Goal: Use online tool/utility: Utilize a website feature to perform a specific function

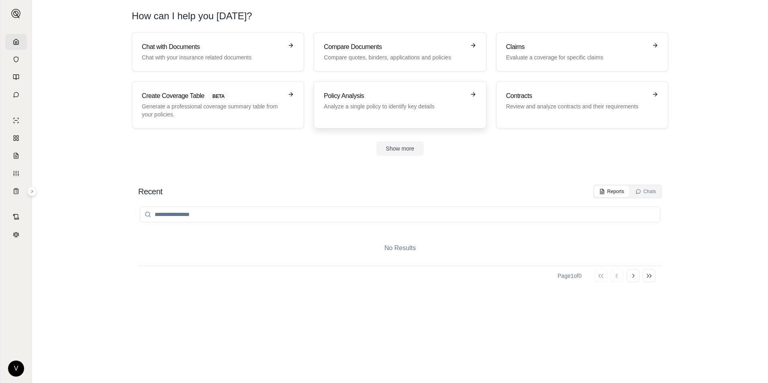
click at [404, 108] on p "Analyze a single policy to identify key details" at bounding box center [394, 106] width 141 height 8
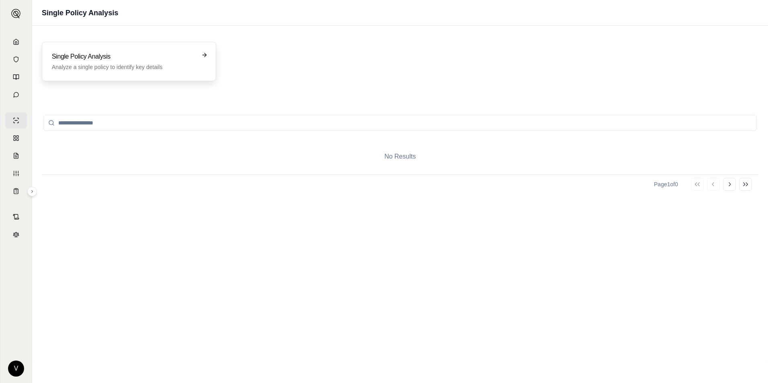
click at [140, 59] on h3 "Single Policy Analysis" at bounding box center [123, 57] width 143 height 10
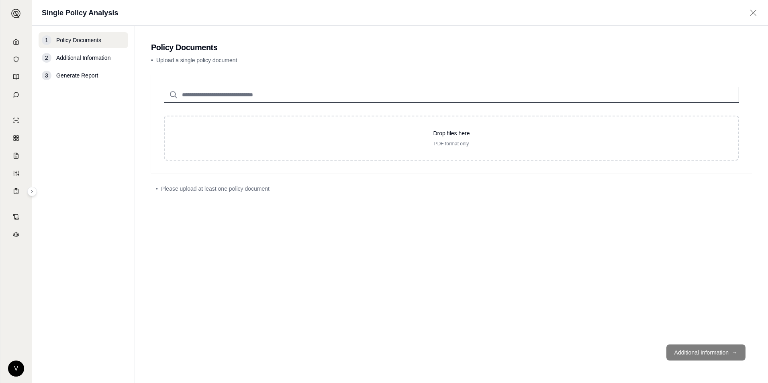
click at [257, 95] on input "search" at bounding box center [451, 95] width 575 height 16
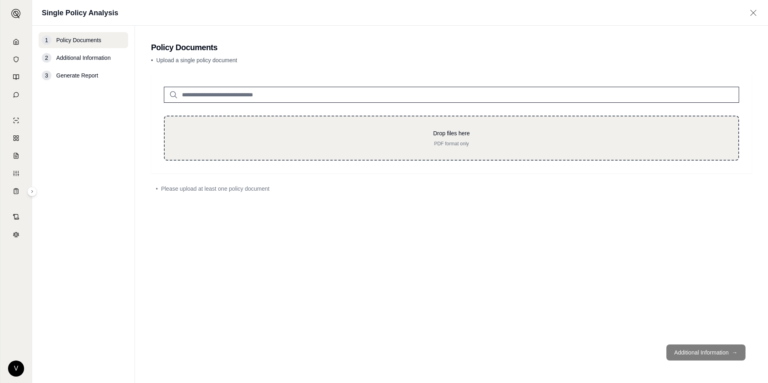
click at [247, 127] on div "Drop files here PDF format only" at bounding box center [451, 138] width 575 height 45
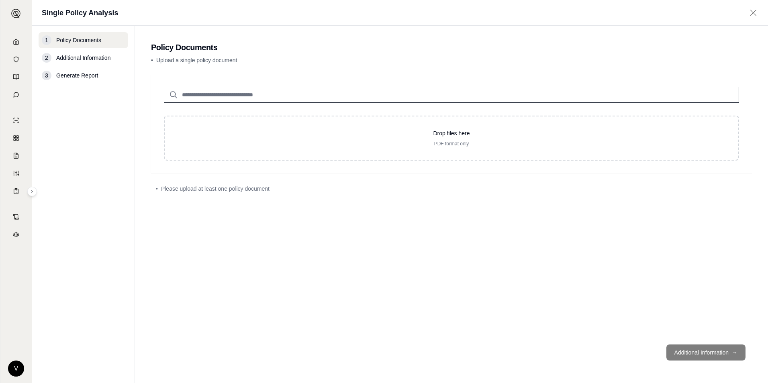
click at [291, 100] on input "search" at bounding box center [451, 95] width 575 height 16
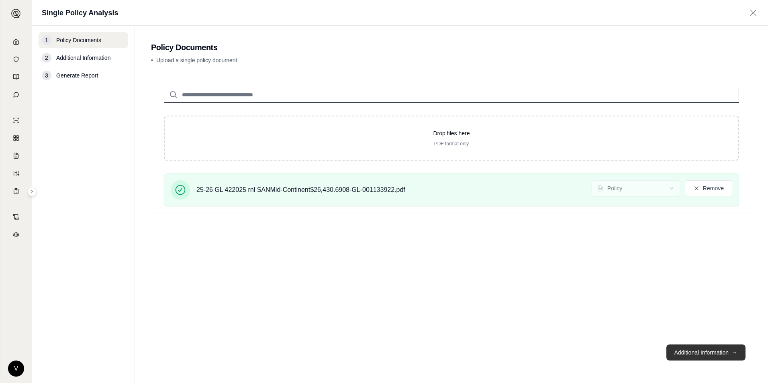
click at [715, 355] on button "Additional Information →" at bounding box center [706, 353] width 79 height 16
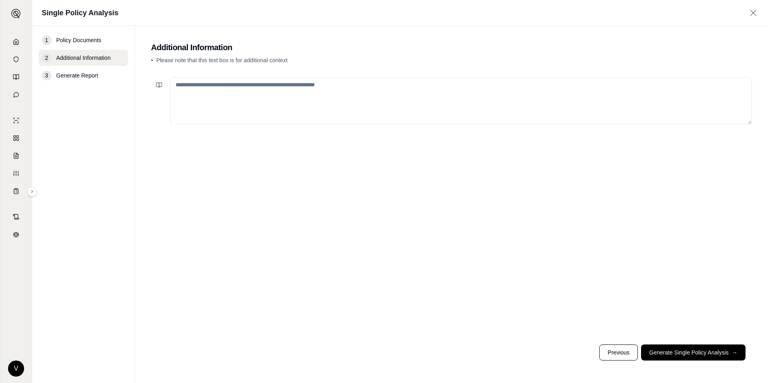
click at [268, 99] on textarea at bounding box center [461, 100] width 582 height 47
click at [233, 93] on textarea at bounding box center [461, 100] width 582 height 47
type textarea "*"
drag, startPoint x: 272, startPoint y: 86, endPoint x: 434, endPoint y: 108, distance: 163.3
click at [434, 108] on textarea "**********" at bounding box center [461, 100] width 582 height 47
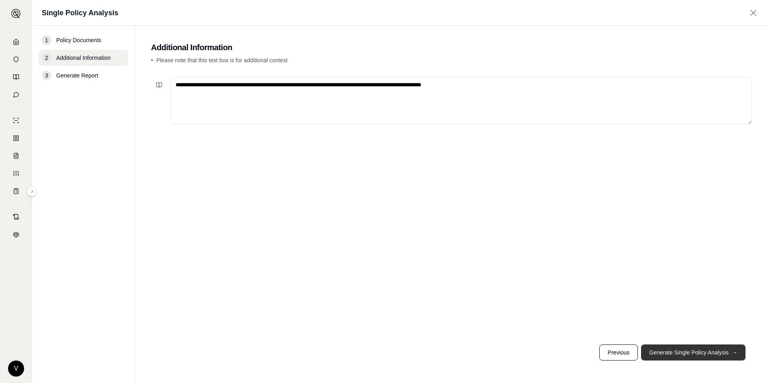
type textarea "**********"
click at [676, 351] on button "Generate Single Policy Analysis →" at bounding box center [693, 353] width 104 height 16
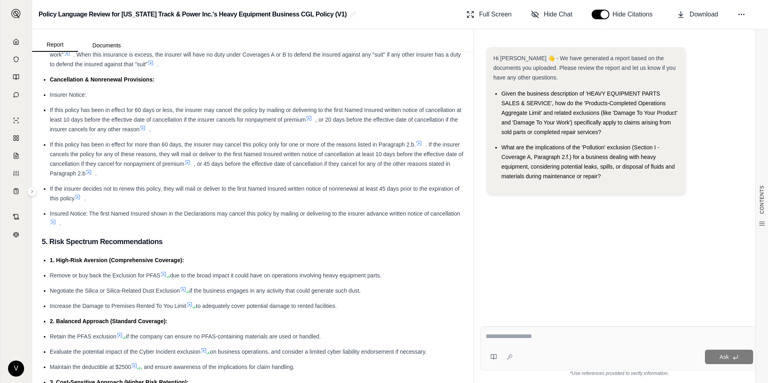
scroll to position [1374, 0]
